Goal: Transaction & Acquisition: Book appointment/travel/reservation

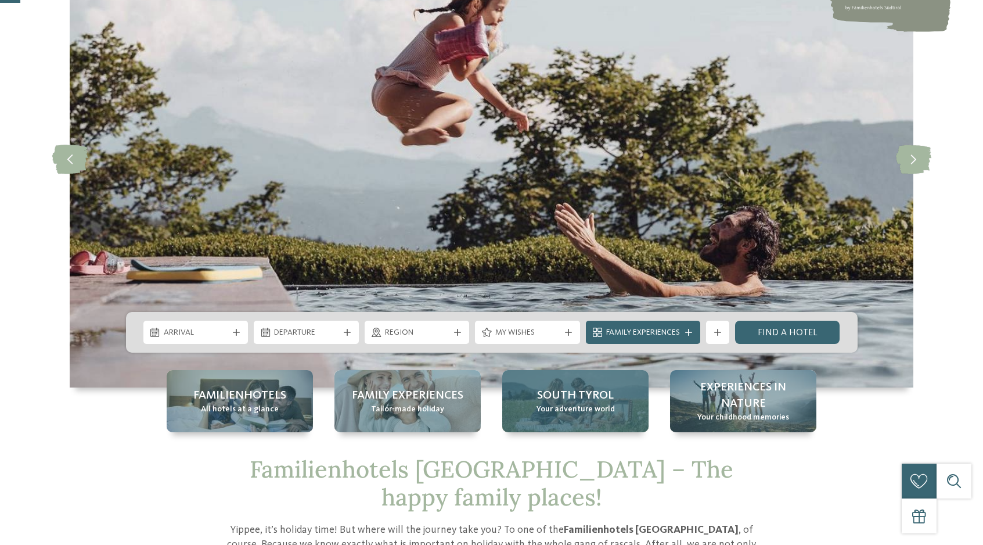
scroll to position [201, 0]
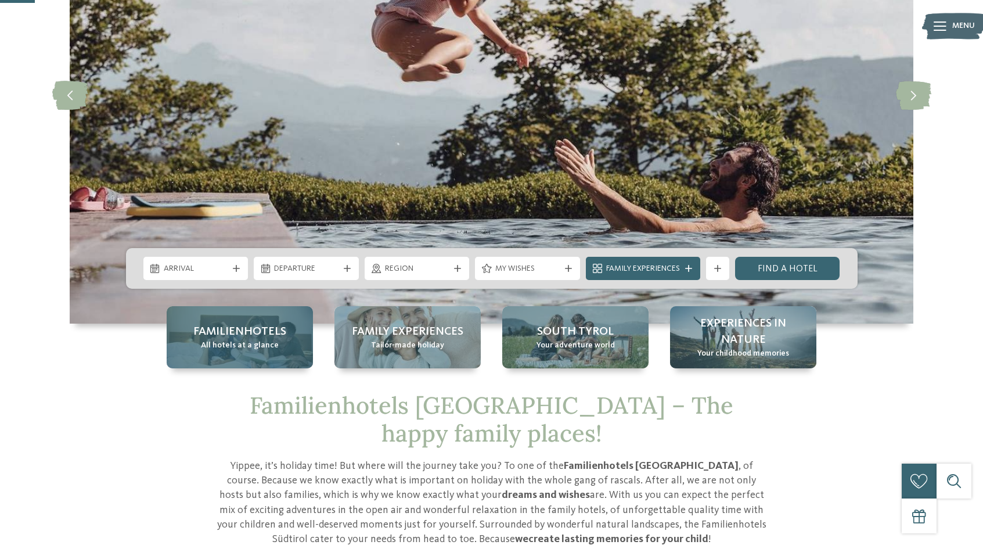
click at [220, 336] on span "Familienhotels" at bounding box center [239, 332] width 93 height 16
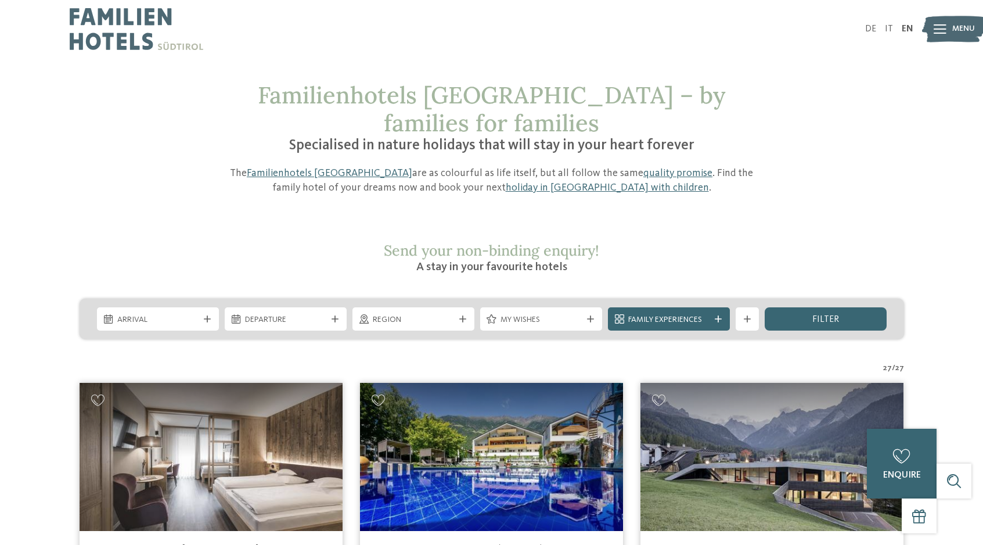
click at [544, 314] on span "My wishes" at bounding box center [541, 320] width 81 height 12
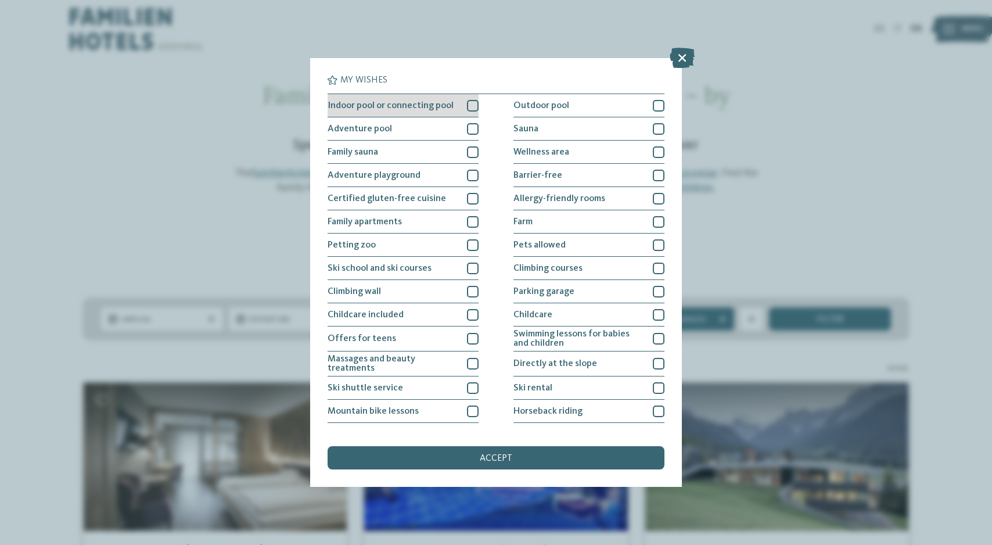
click at [467, 105] on div at bounding box center [473, 106] width 12 height 12
click at [467, 127] on div at bounding box center [473, 129] width 12 height 12
click at [468, 175] on div at bounding box center [473, 176] width 12 height 12
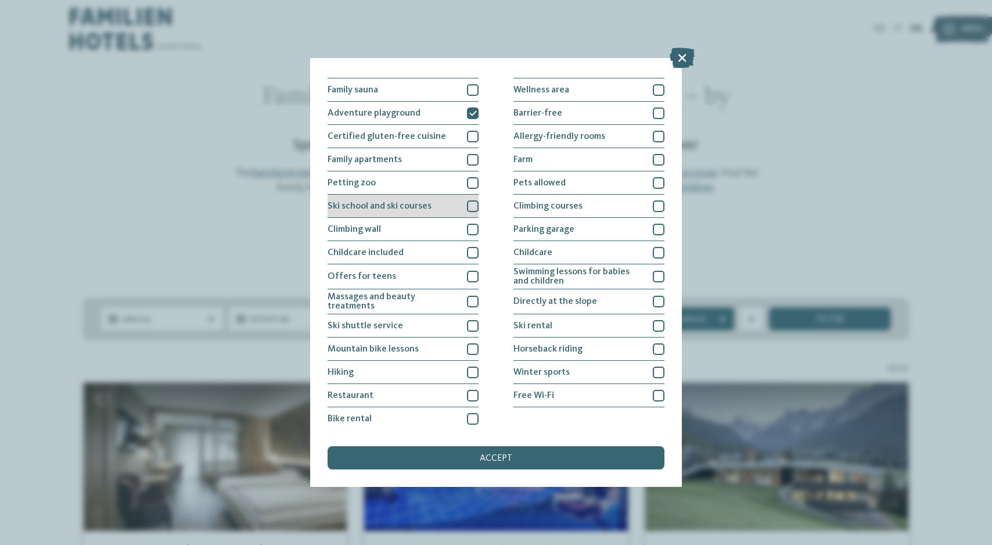
scroll to position [64, 0]
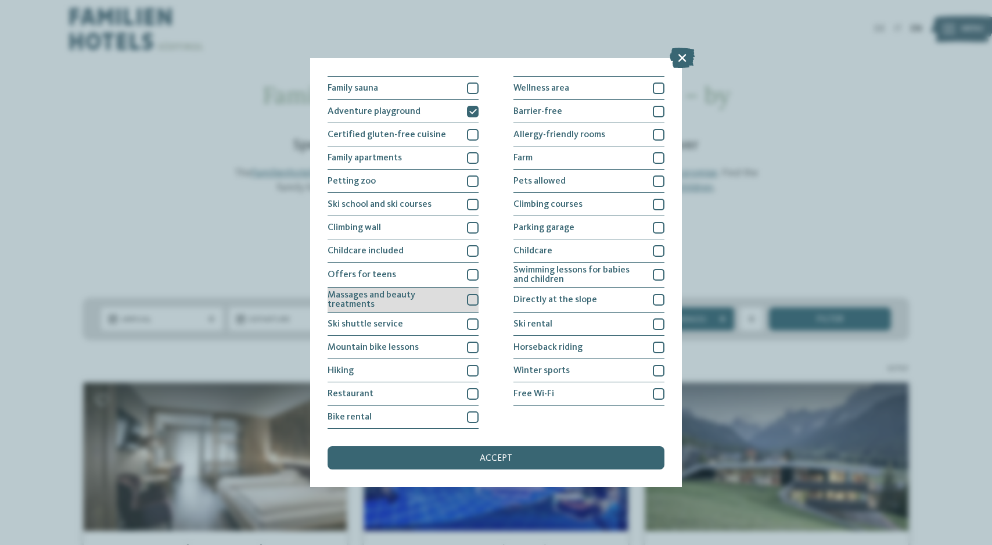
click at [467, 298] on div at bounding box center [473, 300] width 12 height 12
click at [468, 370] on div at bounding box center [473, 371] width 12 height 12
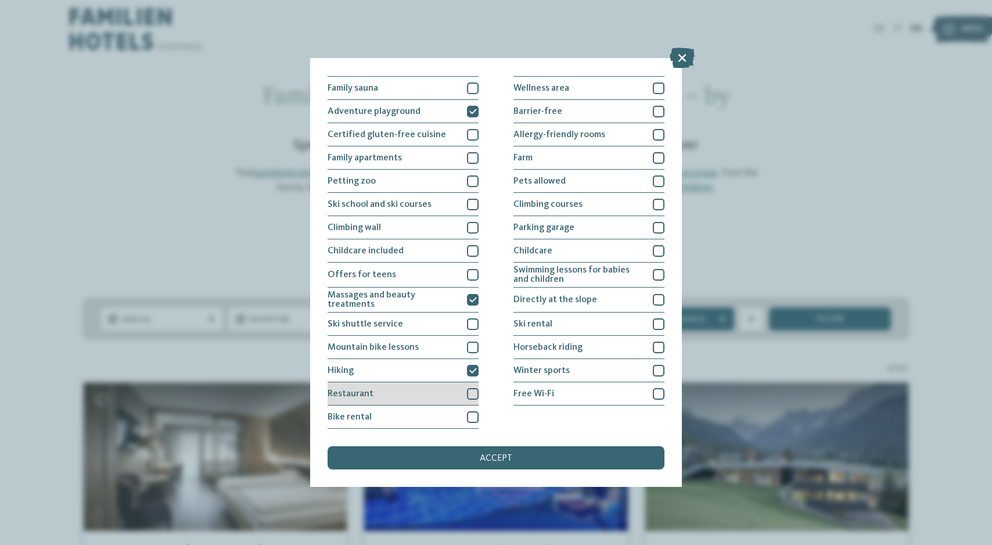
click at [467, 394] on div at bounding box center [473, 394] width 12 height 12
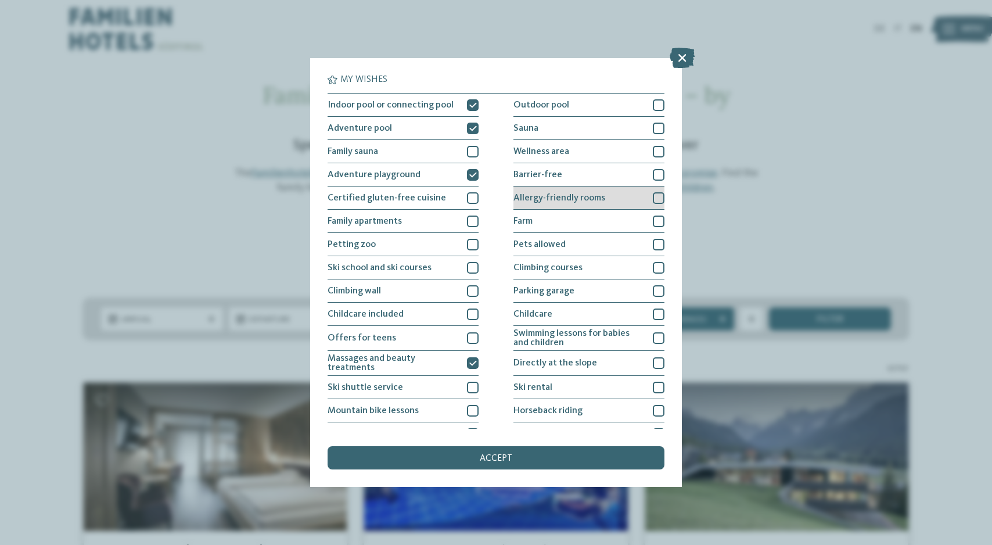
scroll to position [0, 0]
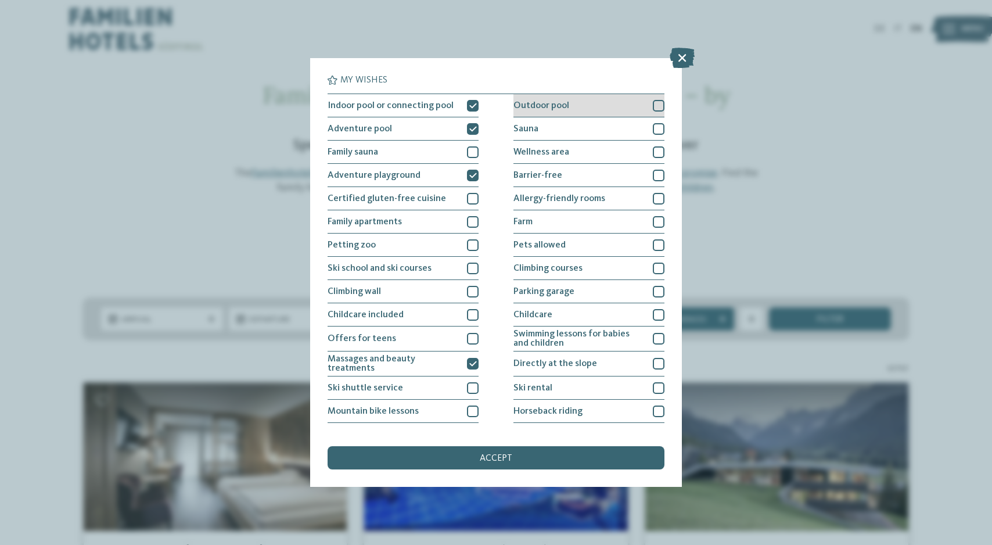
click at [653, 107] on div at bounding box center [659, 106] width 12 height 12
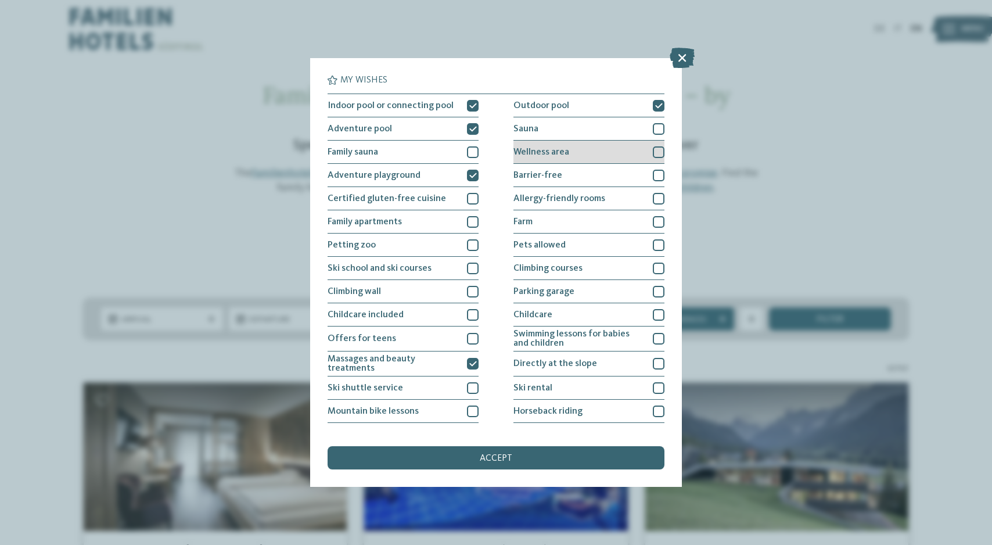
click at [653, 153] on div at bounding box center [659, 152] width 12 height 12
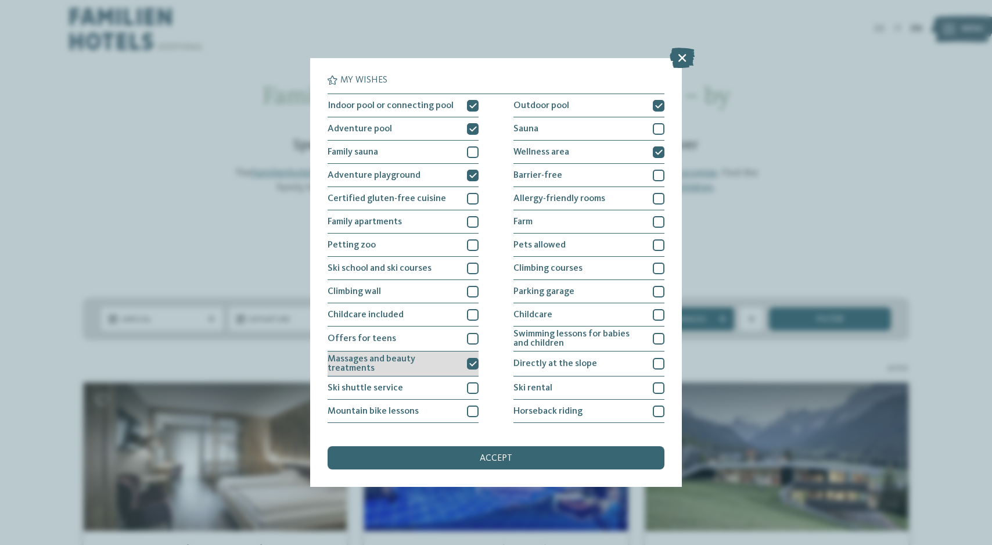
click at [469, 365] on icon at bounding box center [473, 363] width 8 height 7
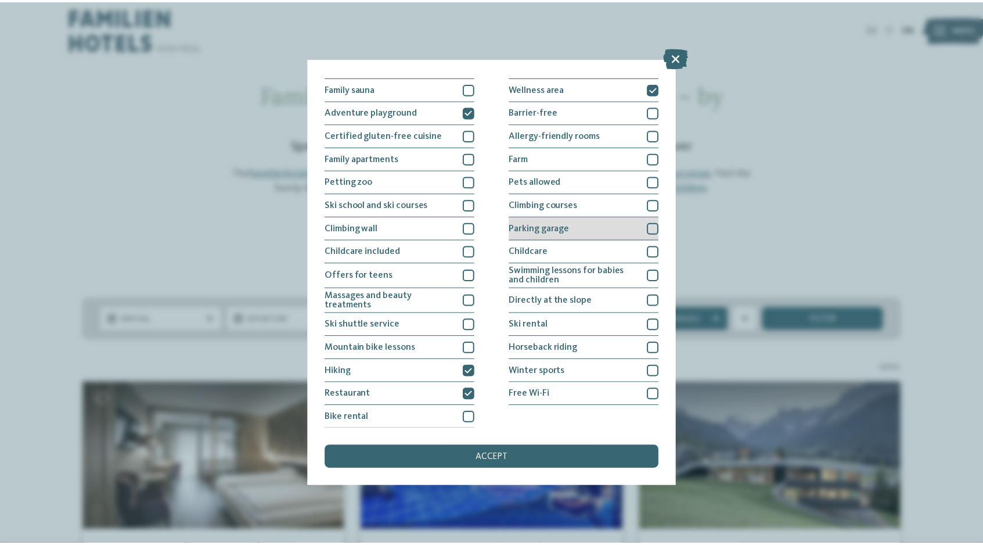
scroll to position [64, 0]
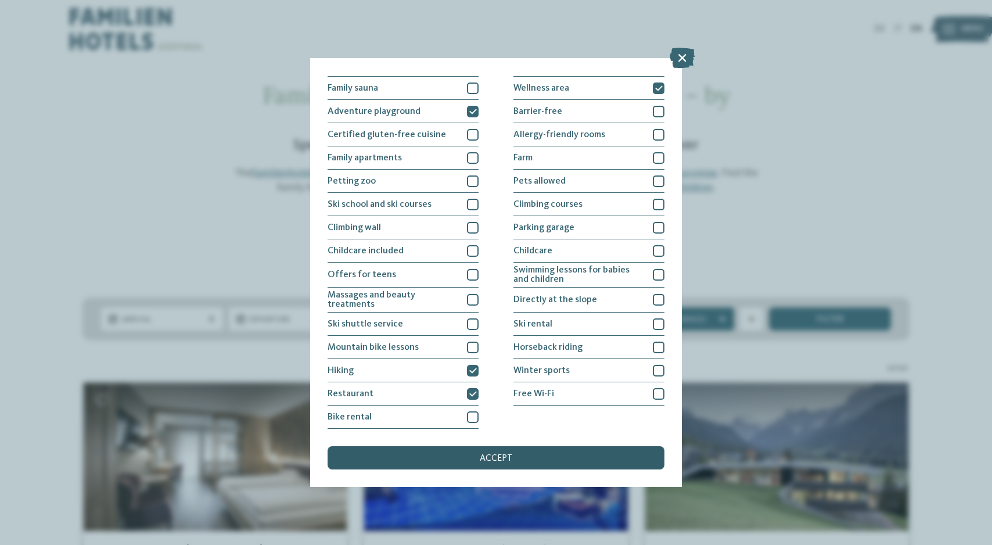
click at [504, 457] on span "accept" at bounding box center [496, 458] width 33 height 9
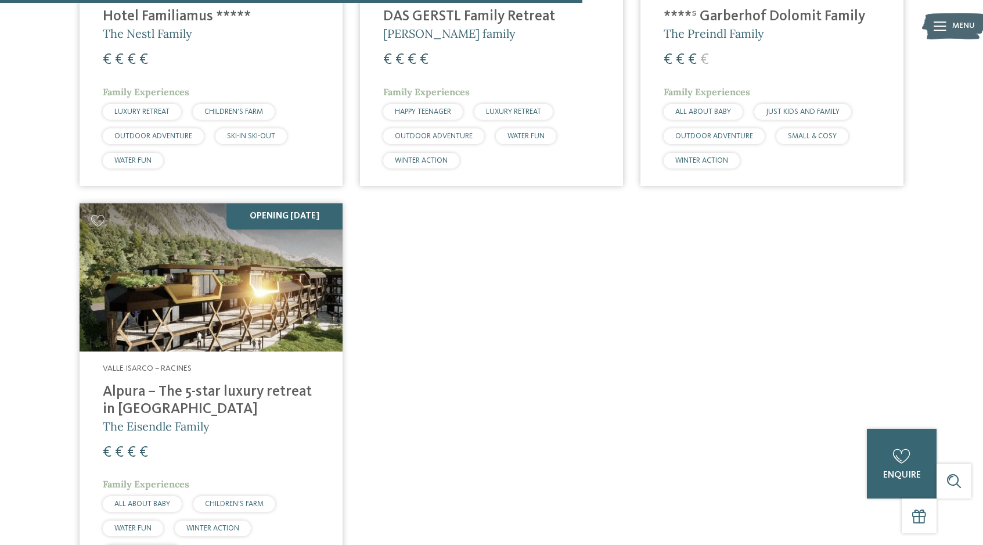
scroll to position [990, 0]
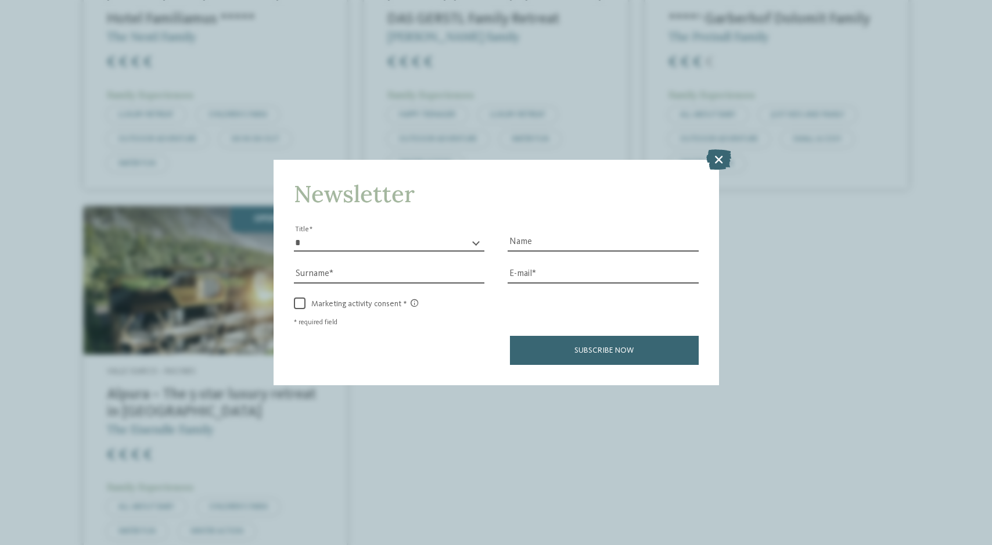
click at [719, 158] on icon at bounding box center [718, 159] width 25 height 20
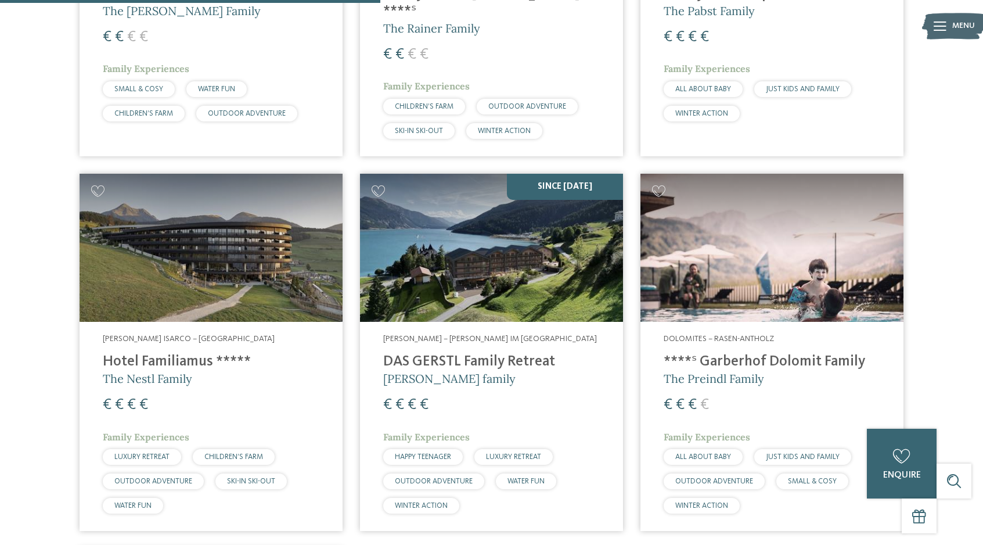
scroll to position [647, 0]
